Goal: Ask a question

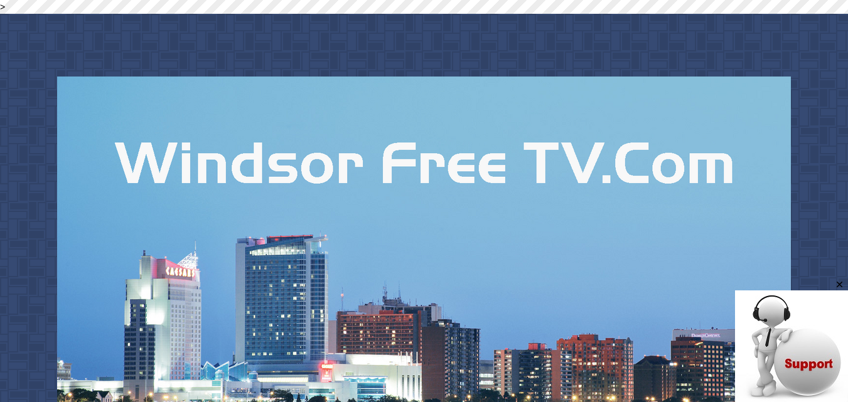
click at [802, 357] on img at bounding box center [791, 347] width 113 height 113
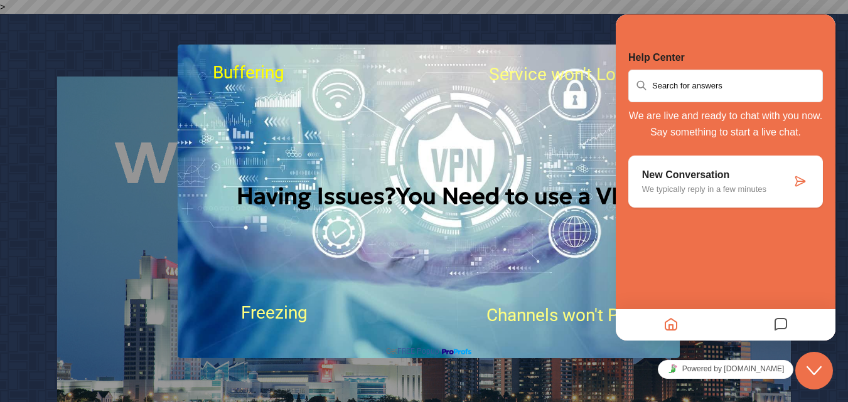
click at [727, 190] on p "We typically reply in a few minutes" at bounding box center [716, 188] width 149 height 9
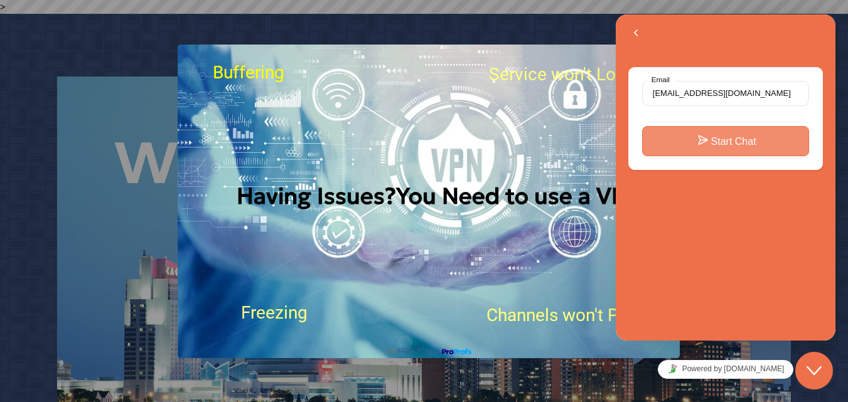
click at [733, 131] on button "Start Chat" at bounding box center [725, 141] width 167 height 30
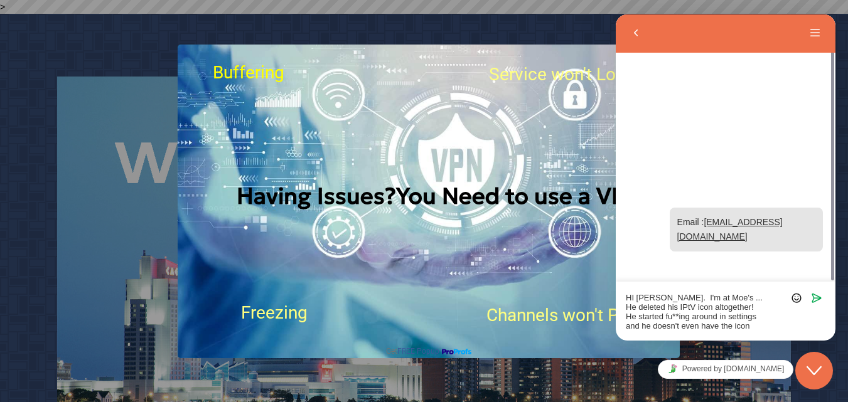
type textarea "HI [PERSON_NAME]. I'm at Moe's ... He deleted his IPtV icon altogether! He star…"
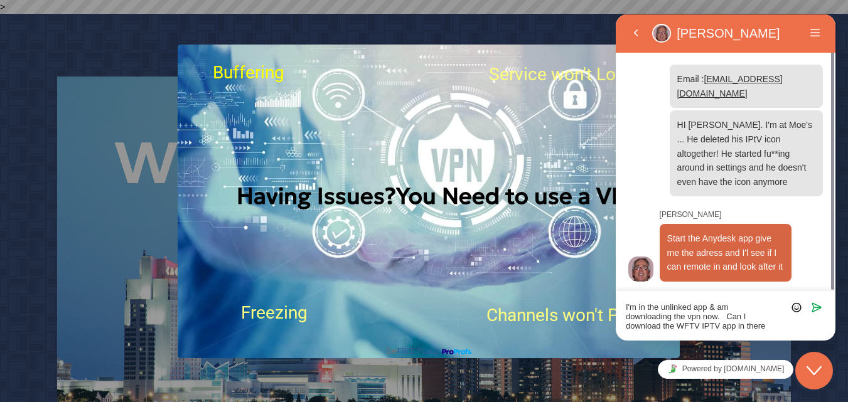
type textarea "I'm in the unlinked app & am downloading the vpn now. Can I download the WFTV I…"
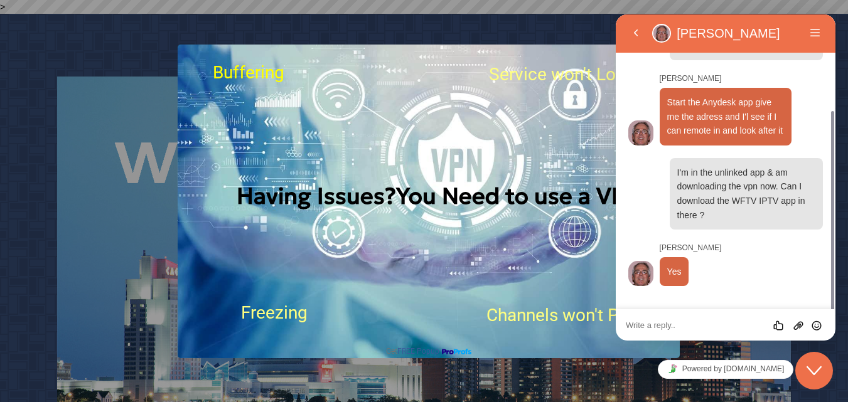
scroll to position [109, 0]
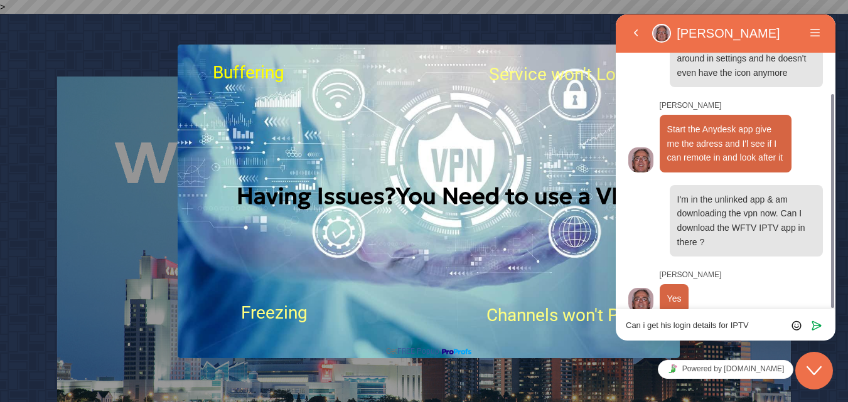
type textarea "Can i get his login details for IPTV?"
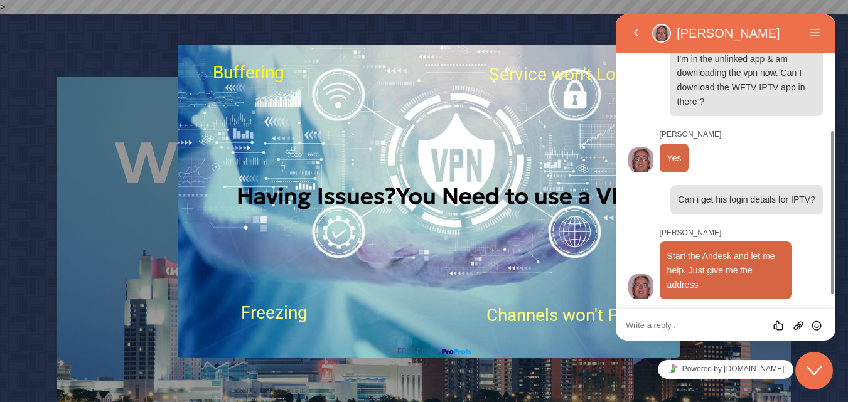
scroll to position [236, 0]
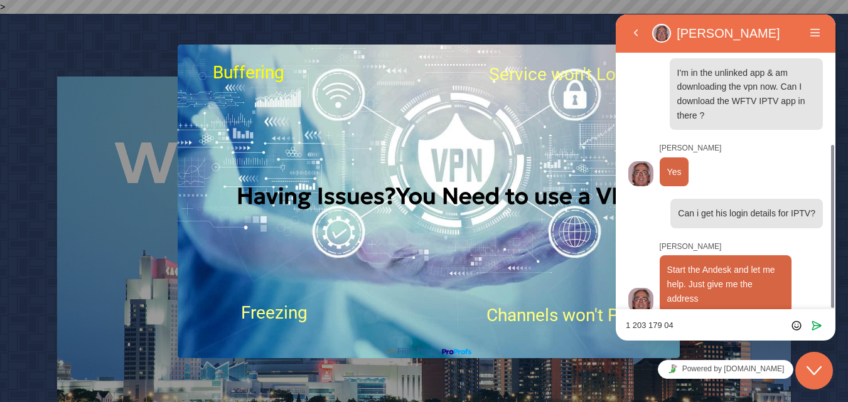
type textarea "1 203 179 048"
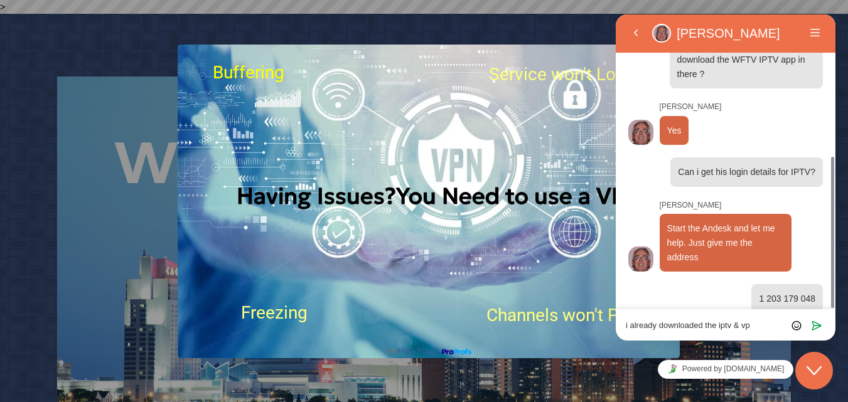
type textarea "i already downloaded the iptv & vpn"
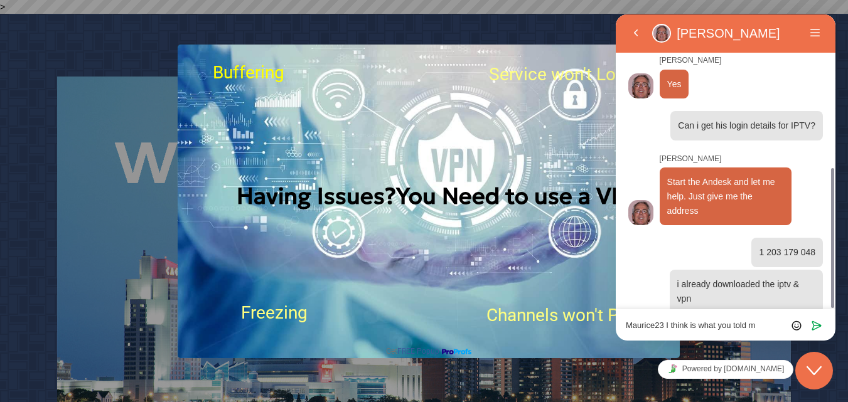
type textarea "Maurice23 I think is what you told me"
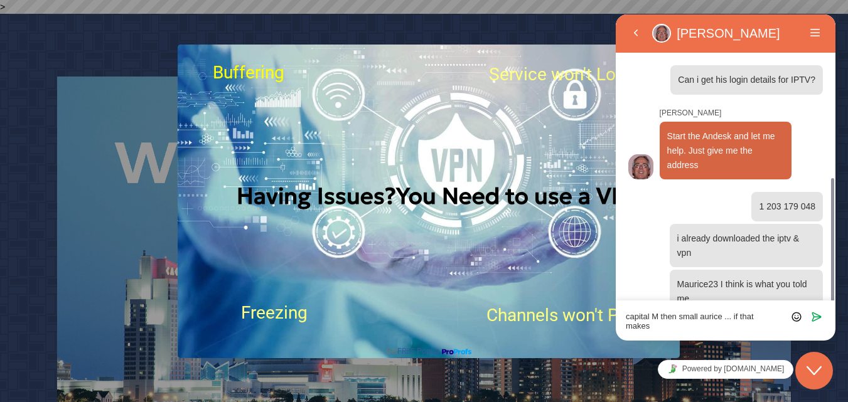
scroll to position [378, 0]
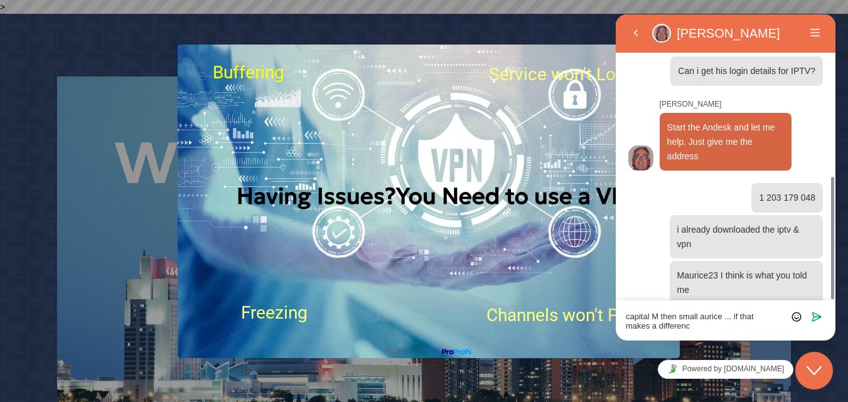
type textarea "capital M then small aurice ... if that makes a difference"
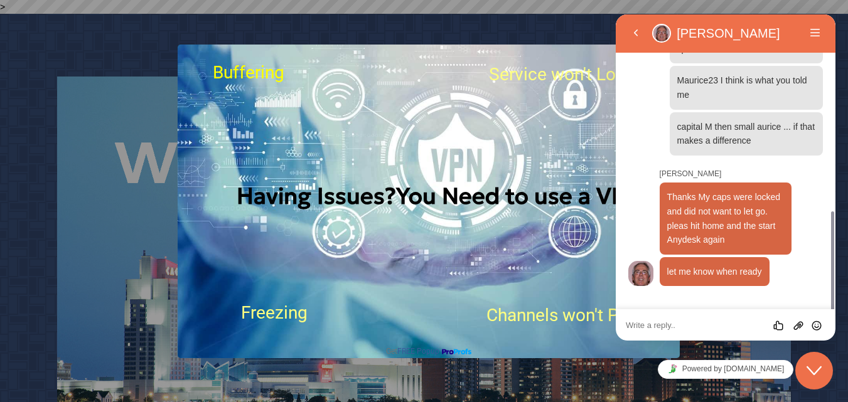
scroll to position [547, 0]
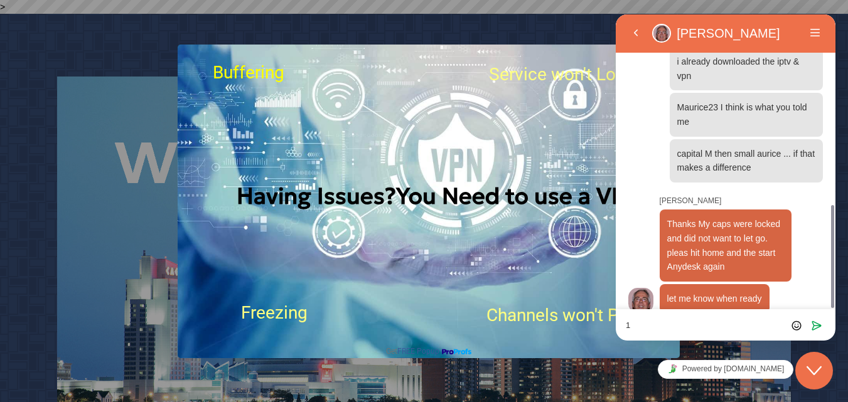
type textarea "1"
type textarea "Ohhhh thanks [PERSON_NAME]!!"
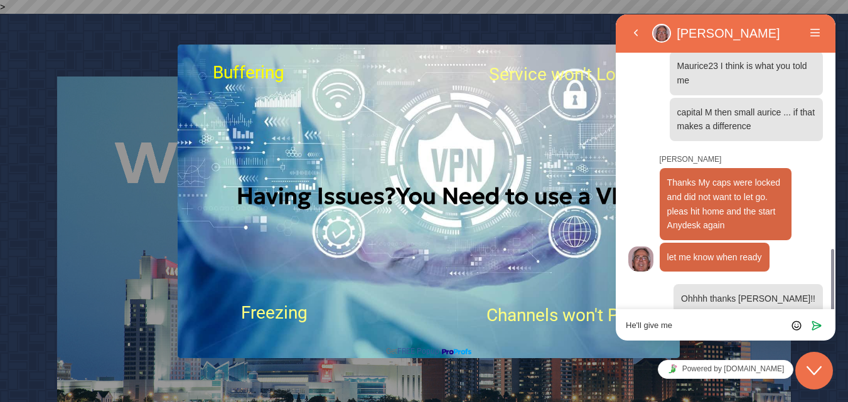
scroll to position [623, 0]
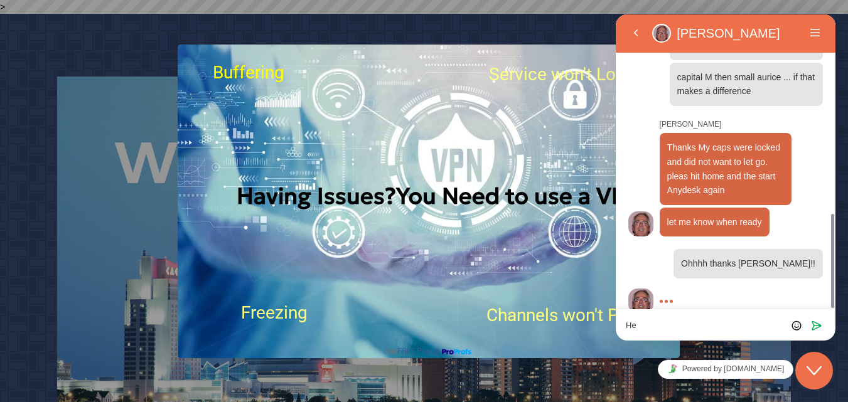
type textarea "H"
type textarea "I'll etransfer you tonight"
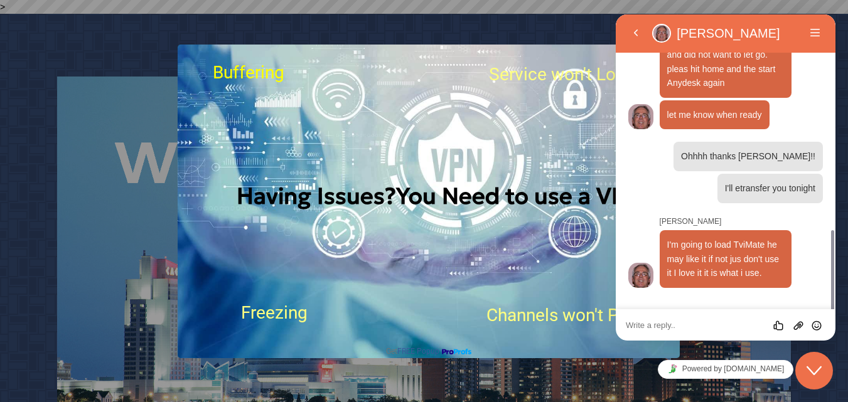
scroll to position [705, 0]
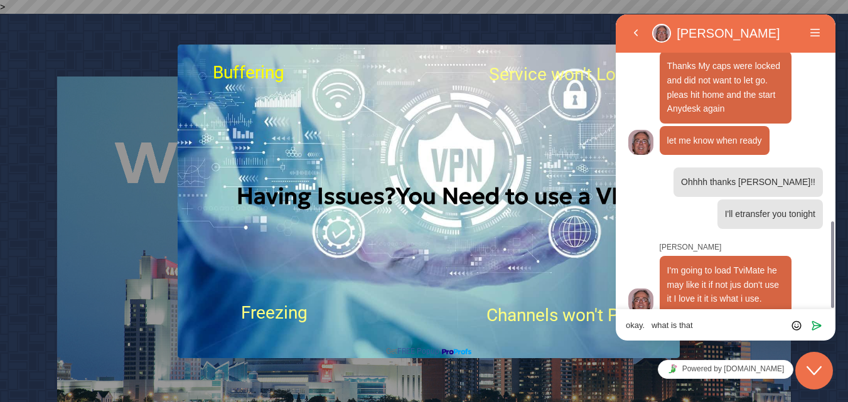
type textarea "okay. what is that?"
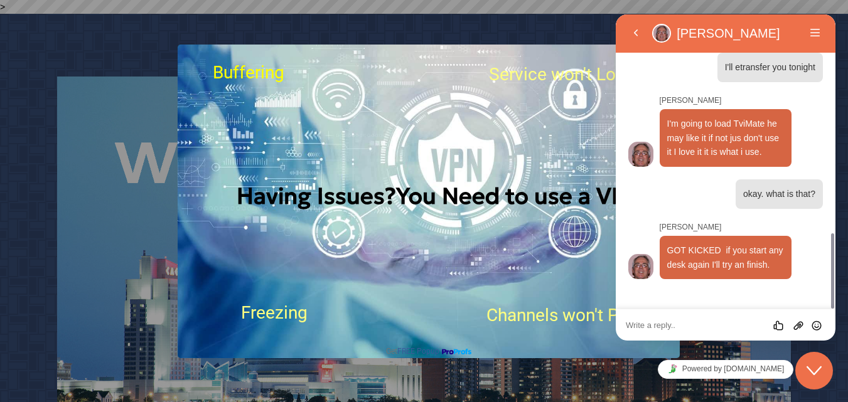
scroll to position [818, 0]
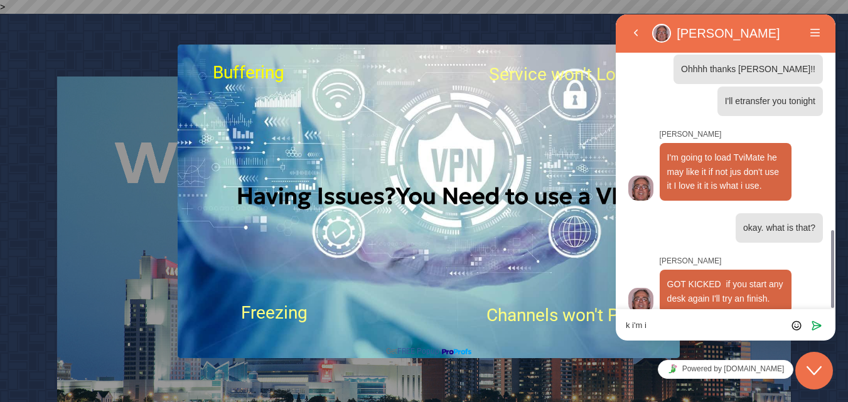
type textarea "k i'm in"
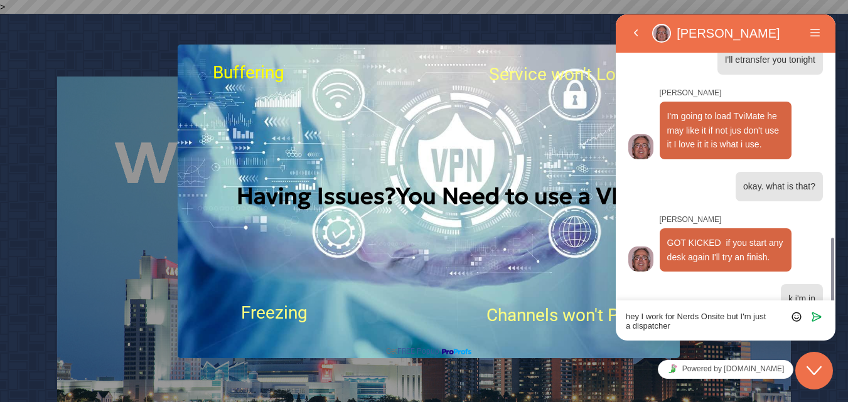
scroll to position [868, 0]
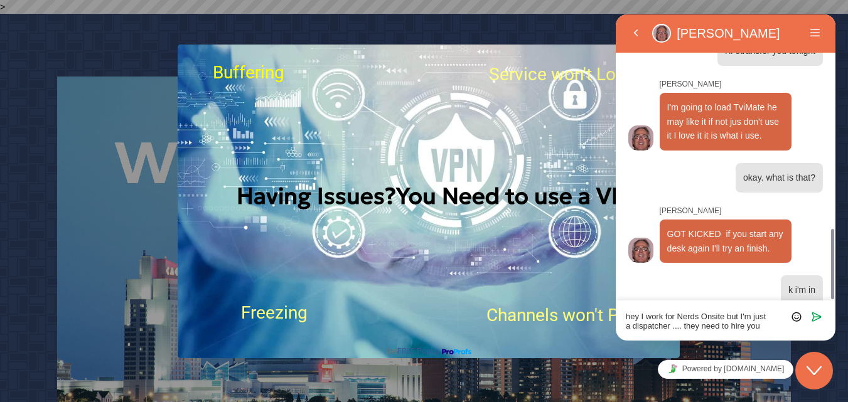
type textarea "hey I work for Nerds Onsite but I'm just a dispatcher .... they need to hire yo…"
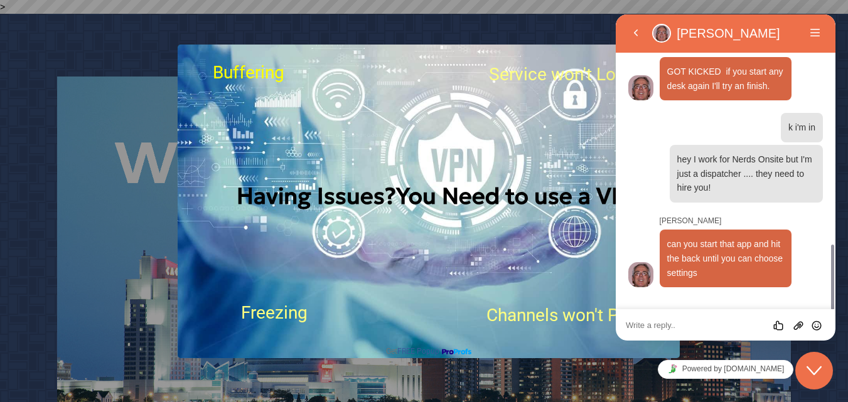
scroll to position [1005, 0]
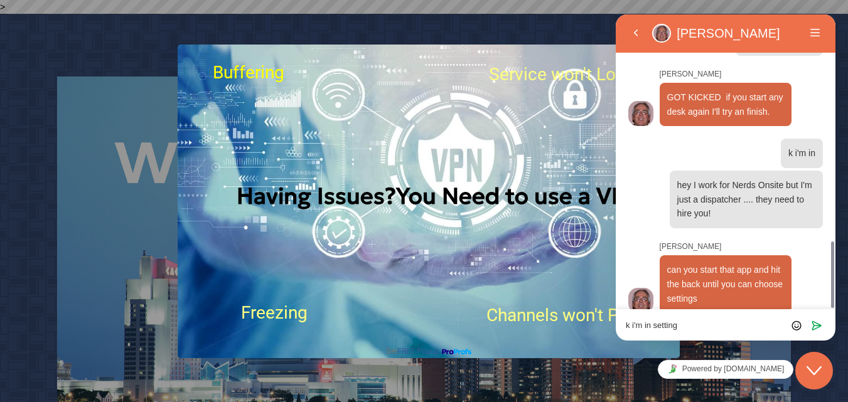
type textarea "k i'm in settings"
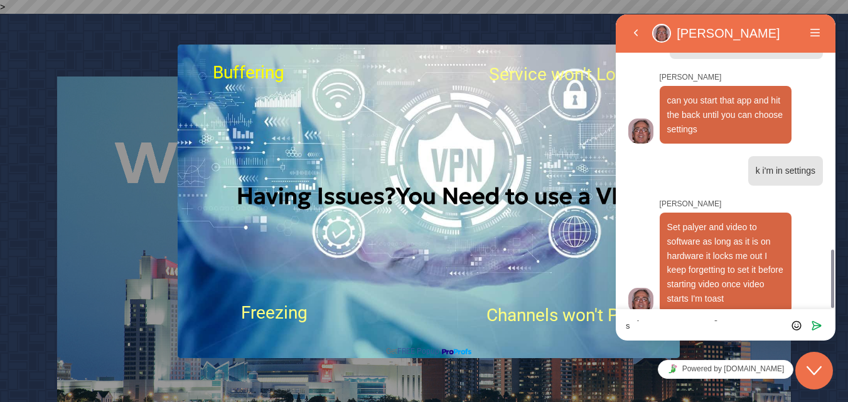
scroll to position [0, 0]
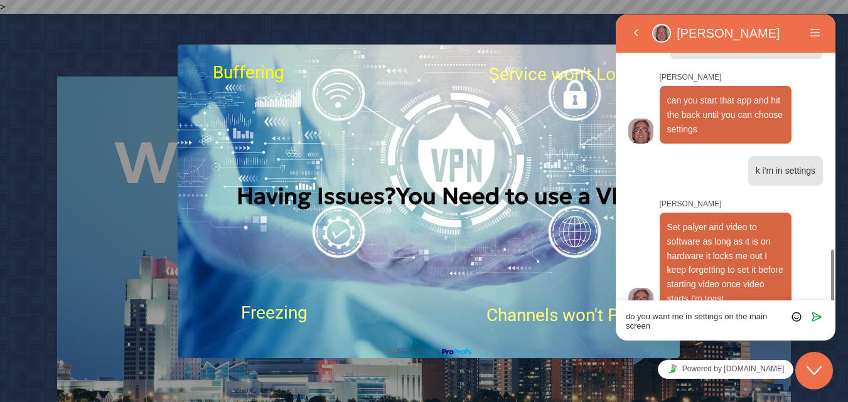
type textarea "do you want me in settings on the main screen?"
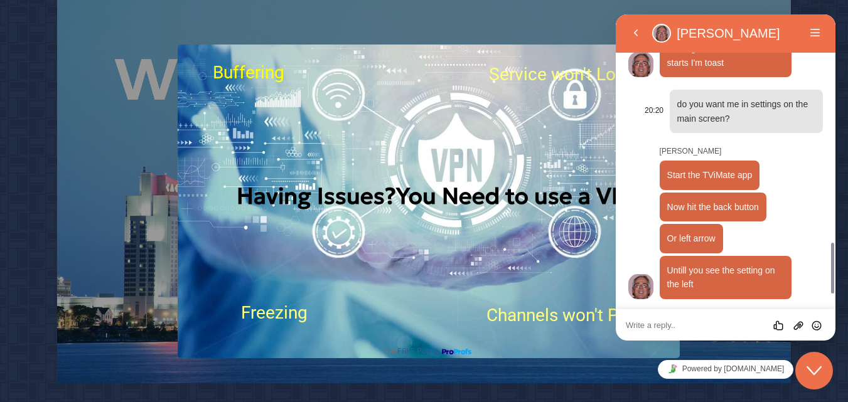
scroll to position [1395, 0]
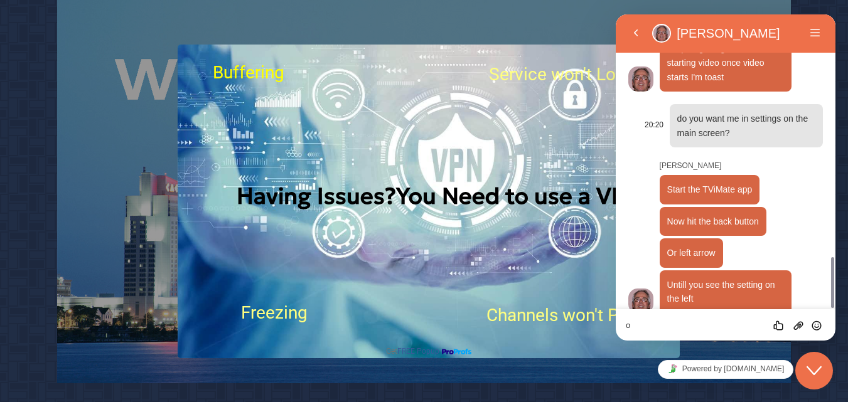
type textarea "ok"
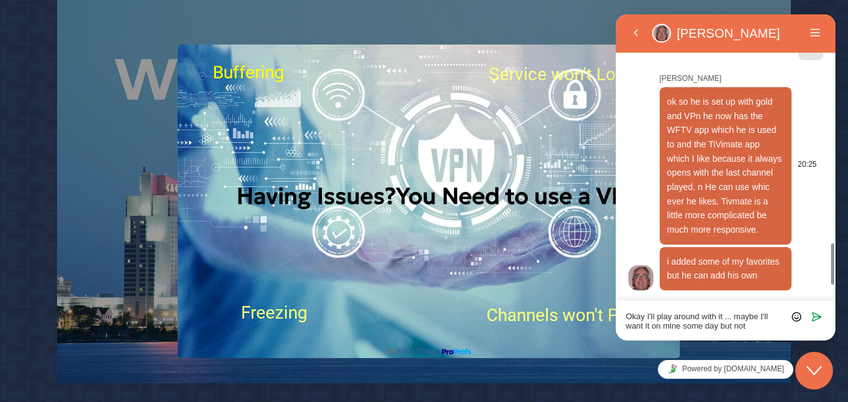
scroll to position [1677, 0]
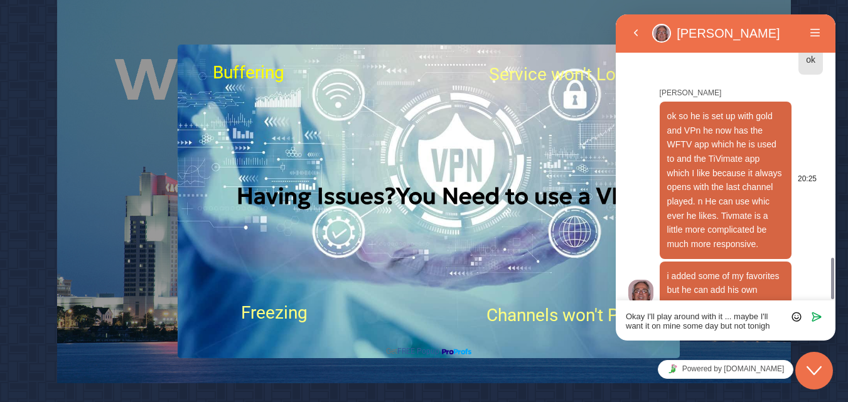
type textarea "Okay I'll play around with it ... maybe I'll want it on mine some day but not t…"
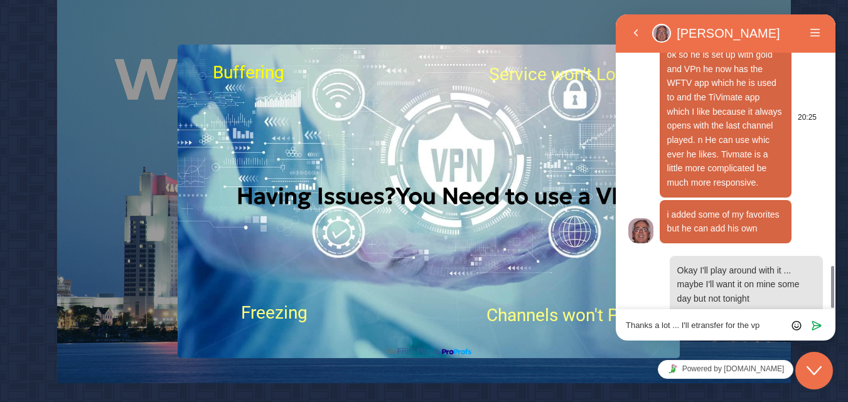
type textarea "Thanks a lot ... I'll etransfer for the vpn"
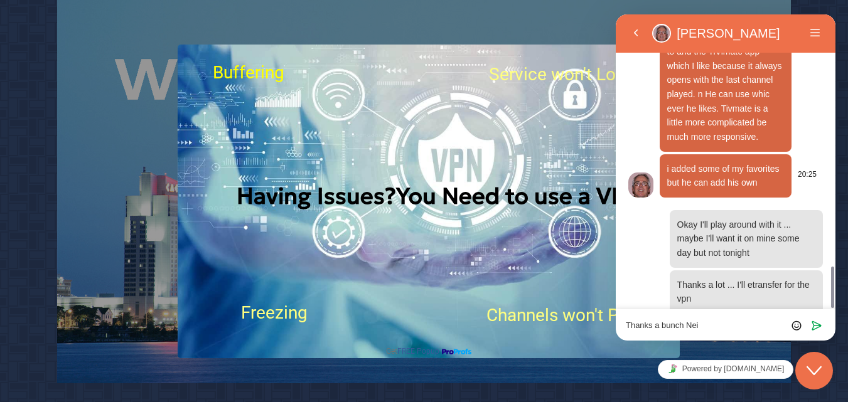
type textarea "Thanks a [PERSON_NAME]"
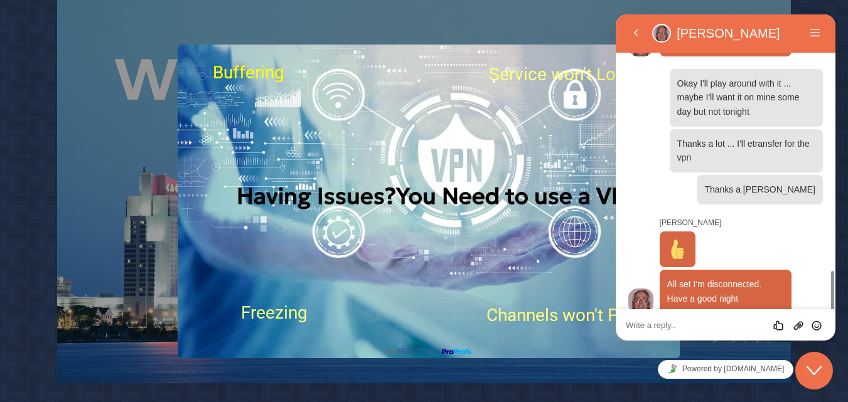
scroll to position [1924, 0]
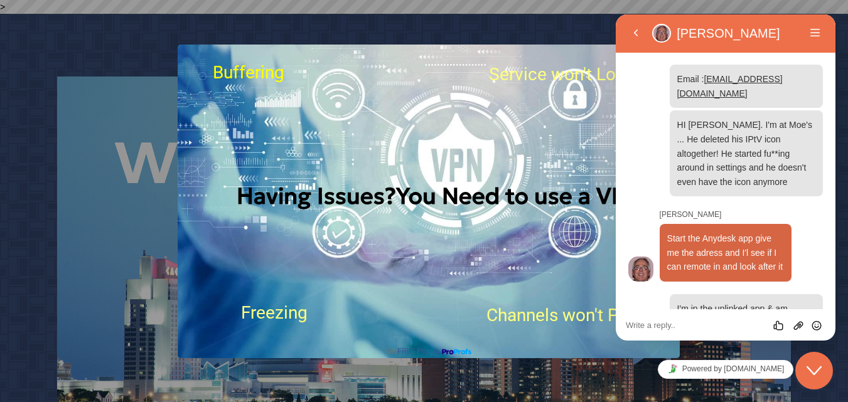
scroll to position [4097, 0]
